Goal: Task Accomplishment & Management: Manage account settings

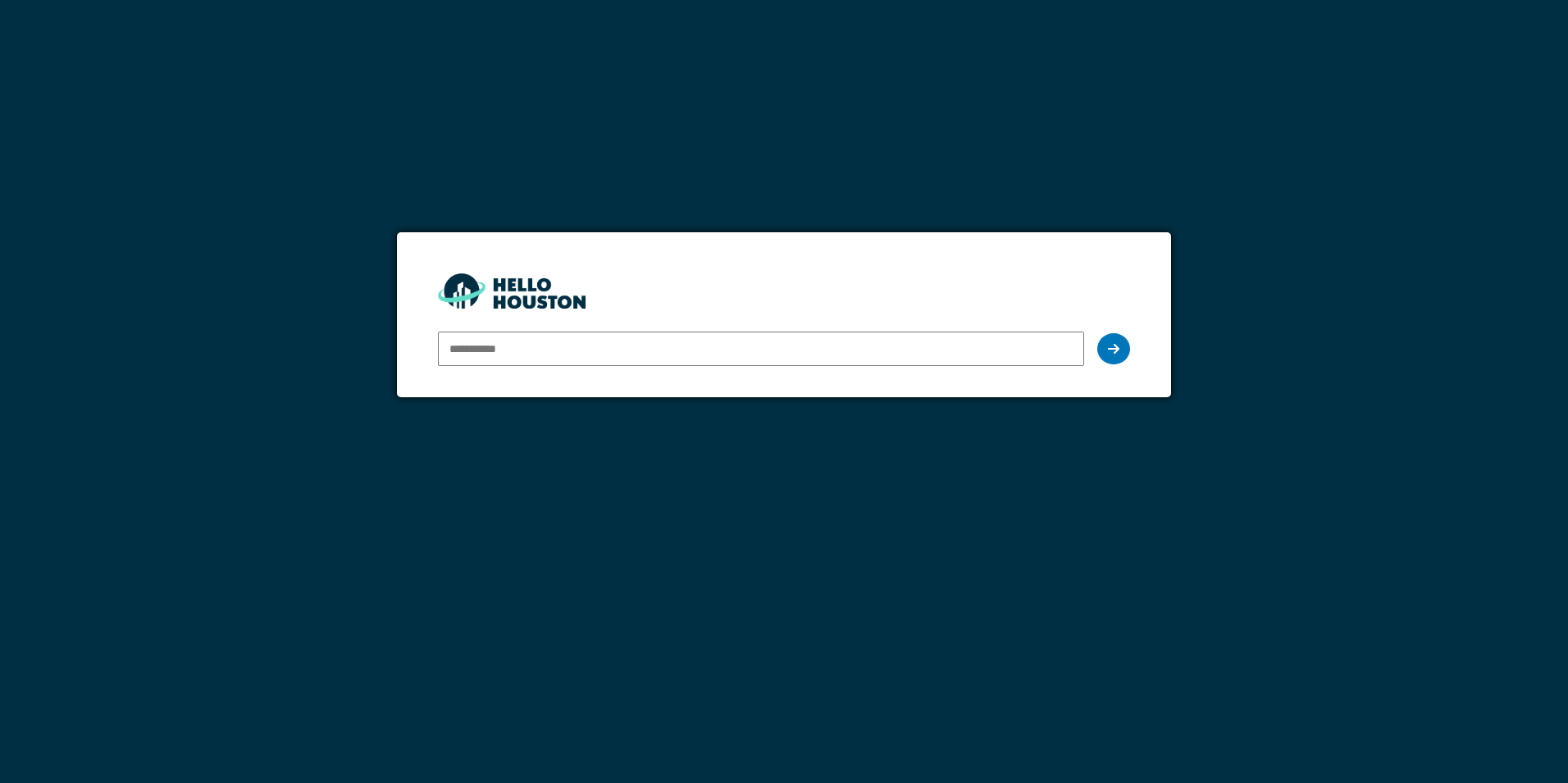
click at [800, 353] on input "email" at bounding box center [760, 349] width 645 height 35
type input "**********"
click at [1103, 351] on div at bounding box center [1113, 349] width 33 height 31
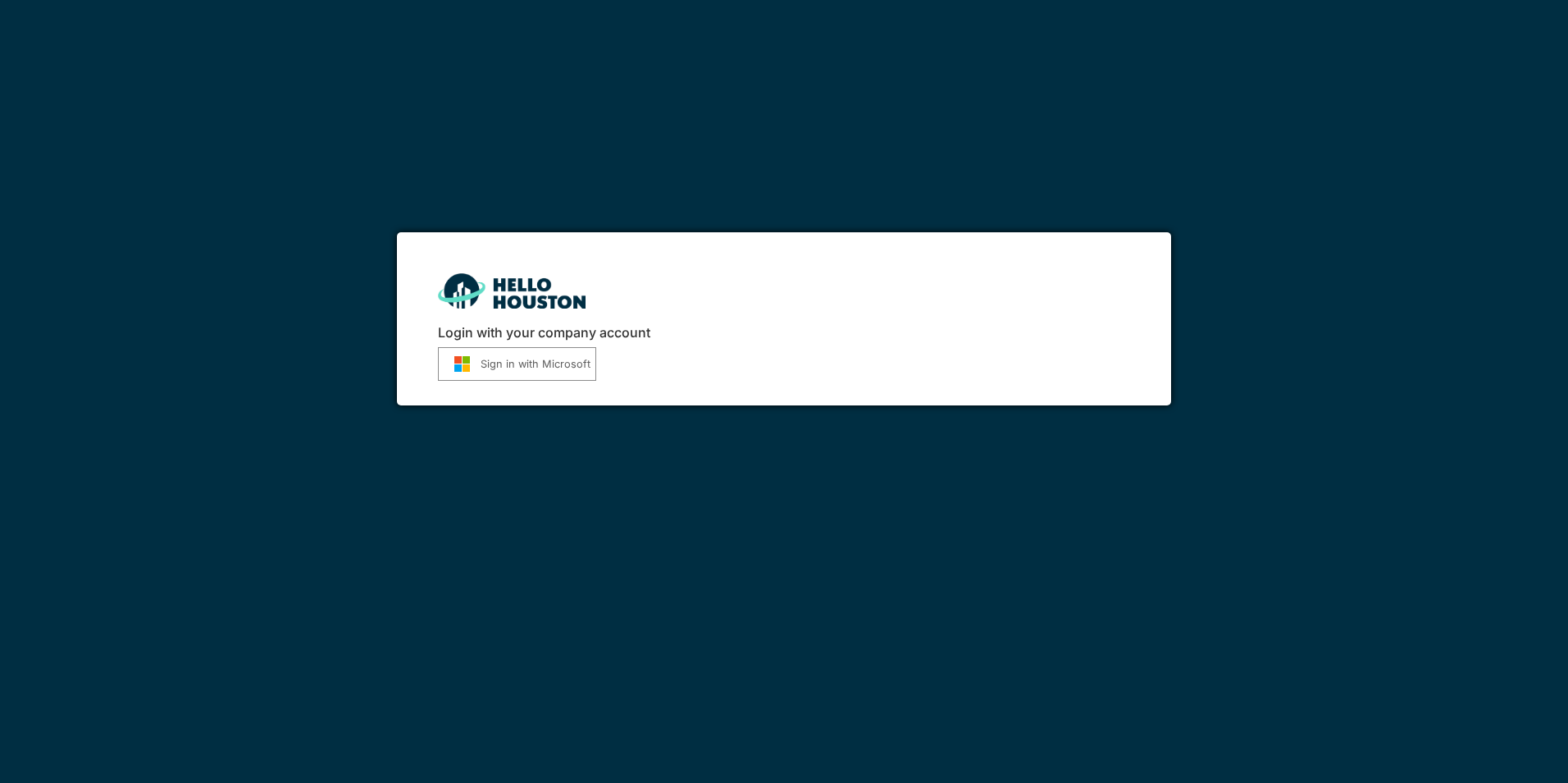
click at [575, 363] on button "Sign in with Microsoft" at bounding box center [517, 364] width 158 height 34
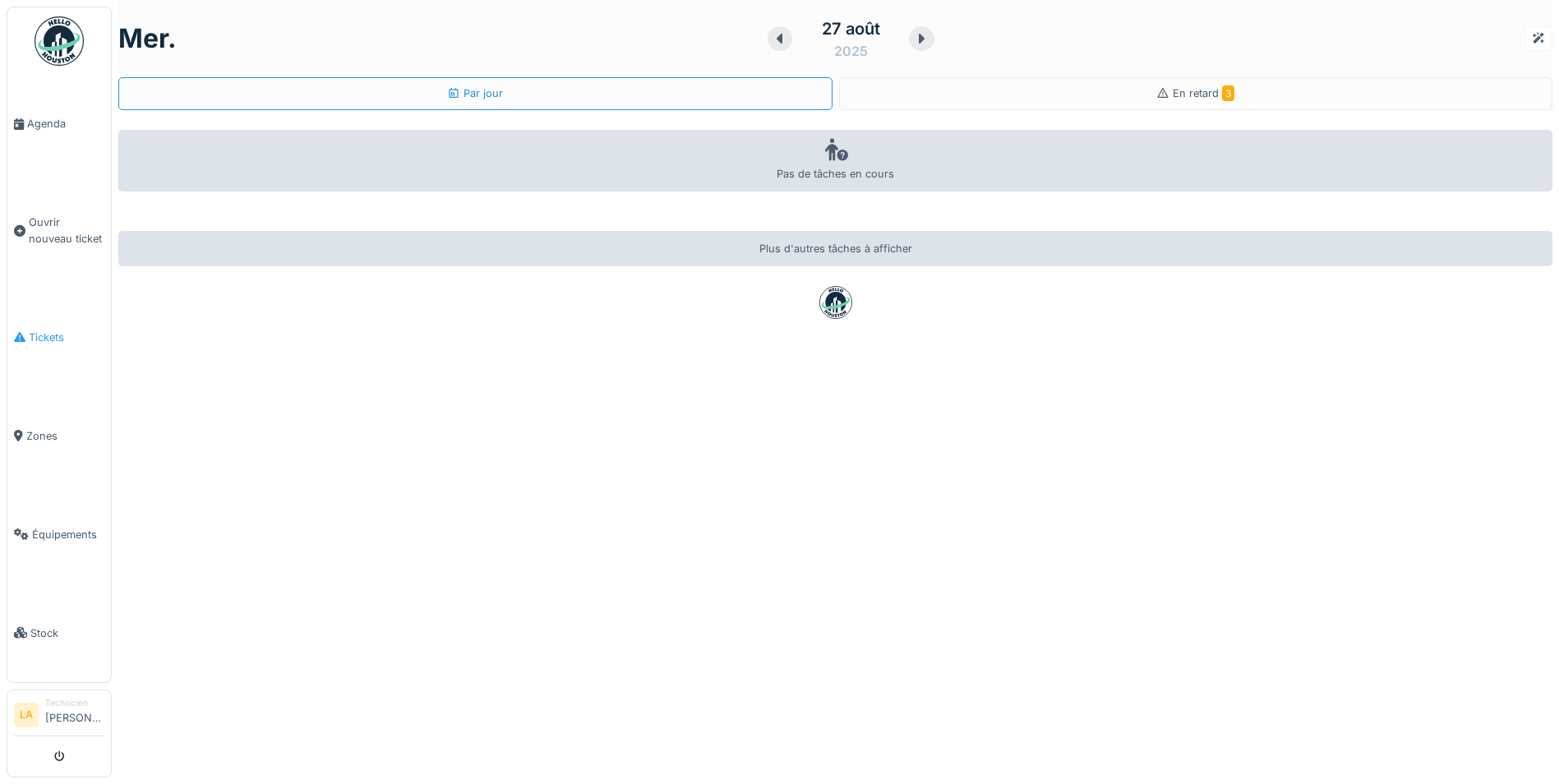
click at [48, 338] on span "Tickets" at bounding box center [66, 337] width 75 height 16
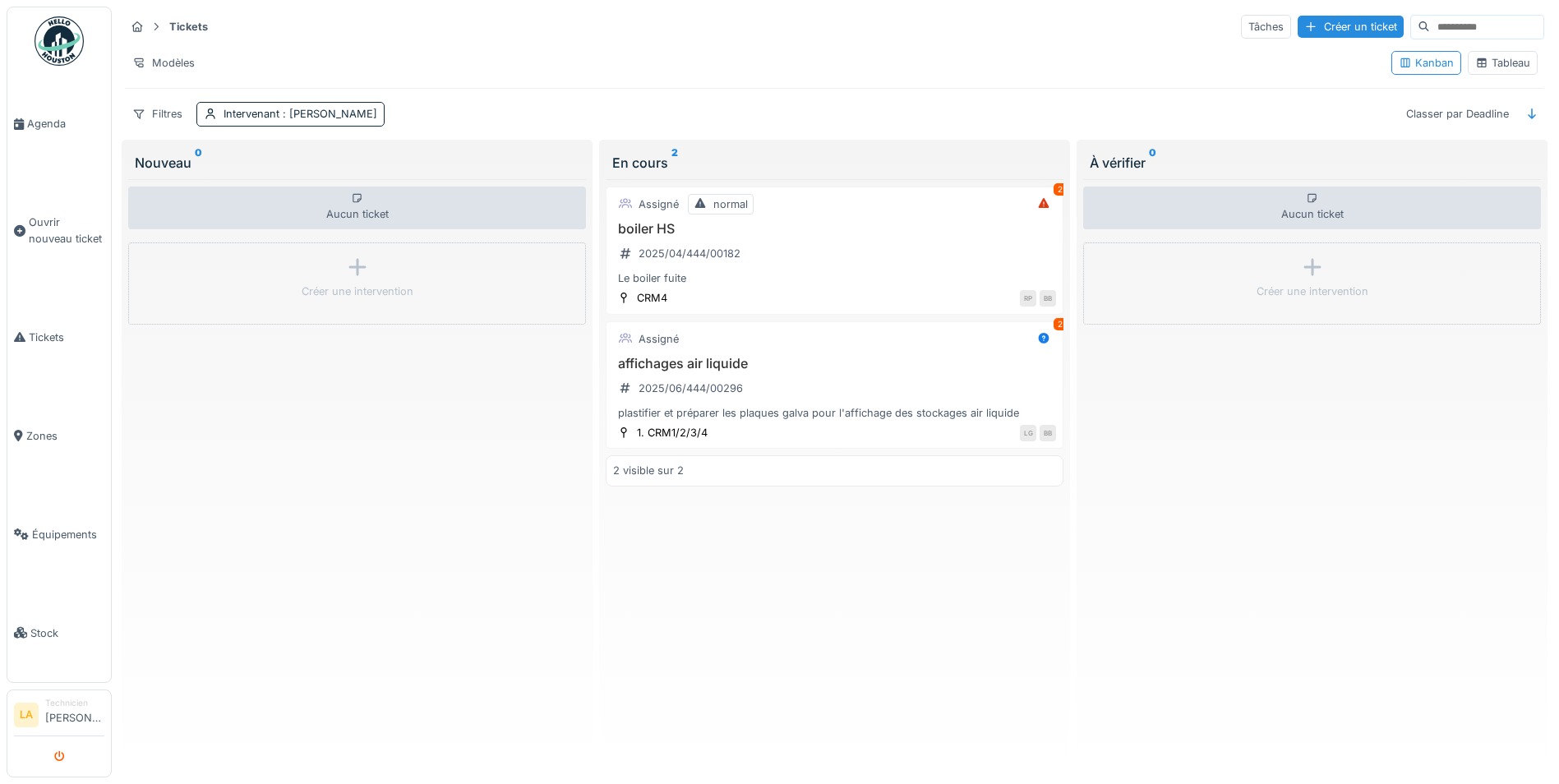
click at [57, 759] on icon "submit" at bounding box center [59, 757] width 10 height 10
